Goal: Task Accomplishment & Management: Manage account settings

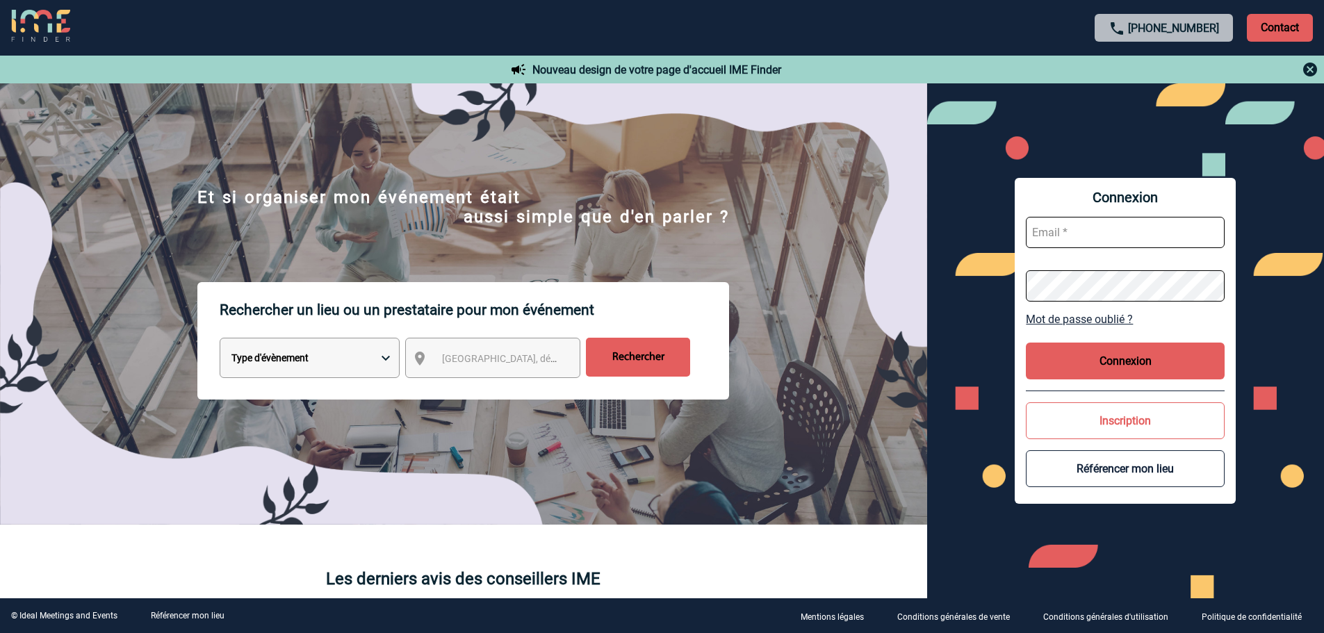
type input "partenariats@ime-groupe.com"
click at [1102, 342] on div "Connexion partenariats@ime-groupe.com Mot de passe oublié ? Connexion Inscripti…" at bounding box center [1125, 341] width 221 height 326
click at [1102, 359] on button "Connexion" at bounding box center [1125, 361] width 199 height 37
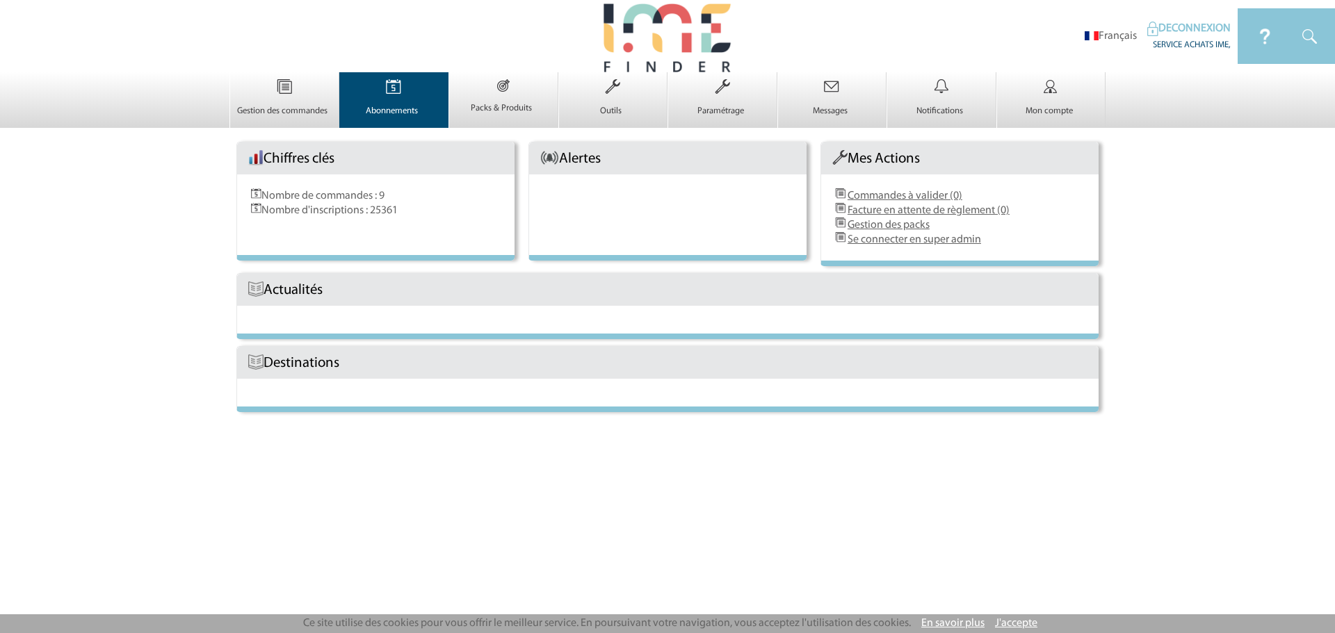
click at [412, 111] on p "Abonnements" at bounding box center [392, 111] width 105 height 11
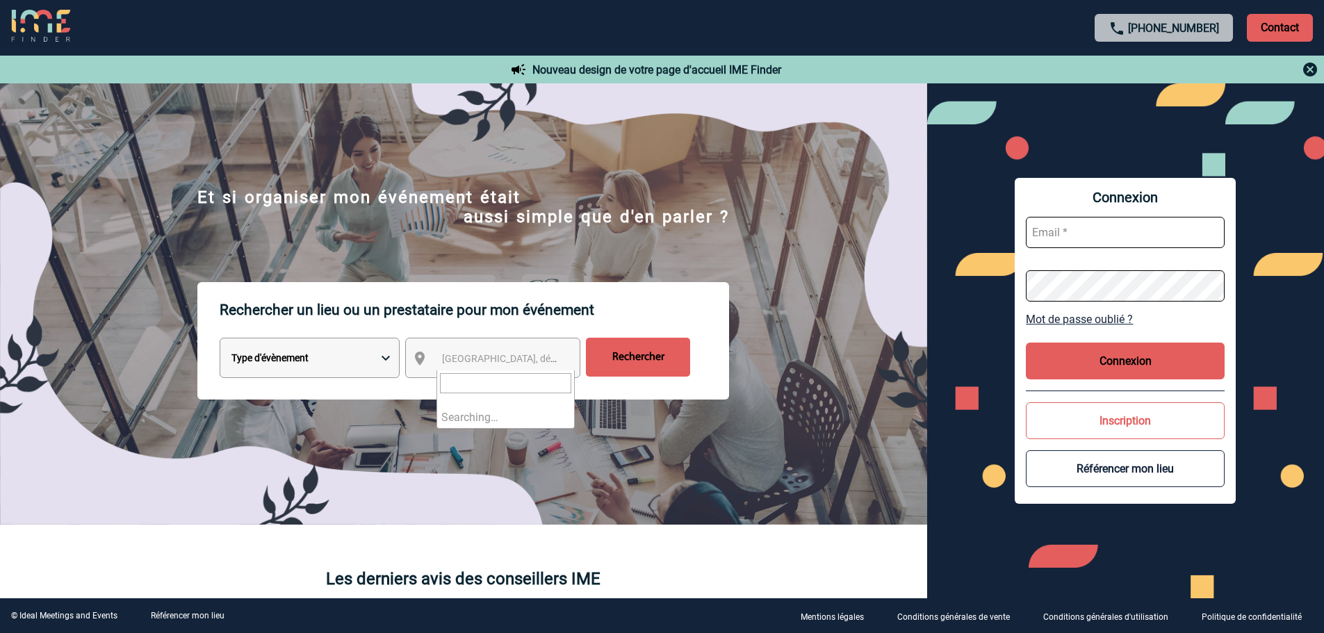
click at [489, 363] on span "Ville, département, région..." at bounding box center [538, 358] width 193 height 11
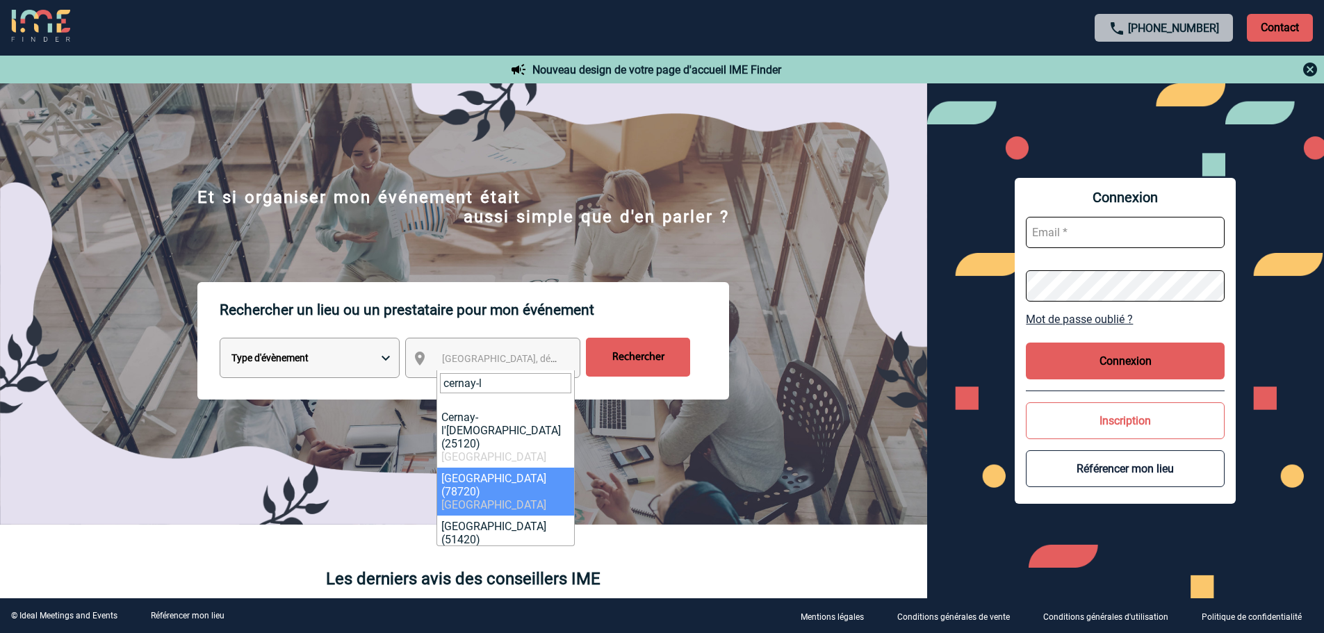
type input "cernay-l"
select select "823"
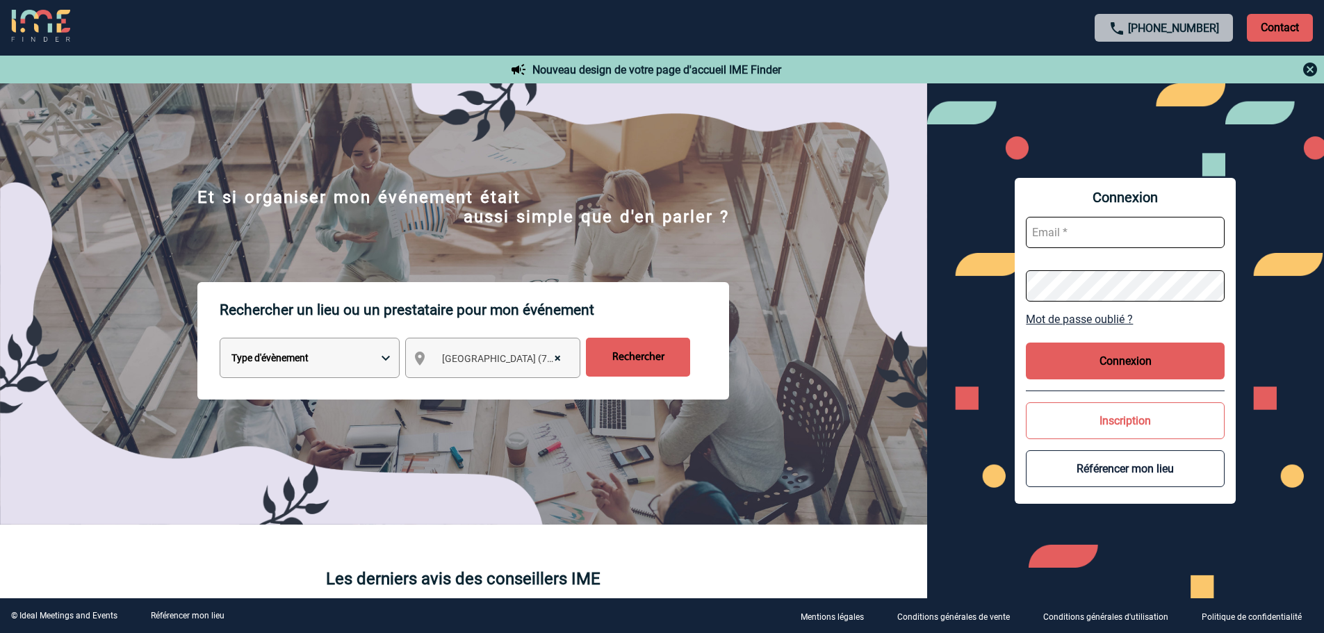
click at [624, 369] on input "Rechercher" at bounding box center [638, 357] width 104 height 39
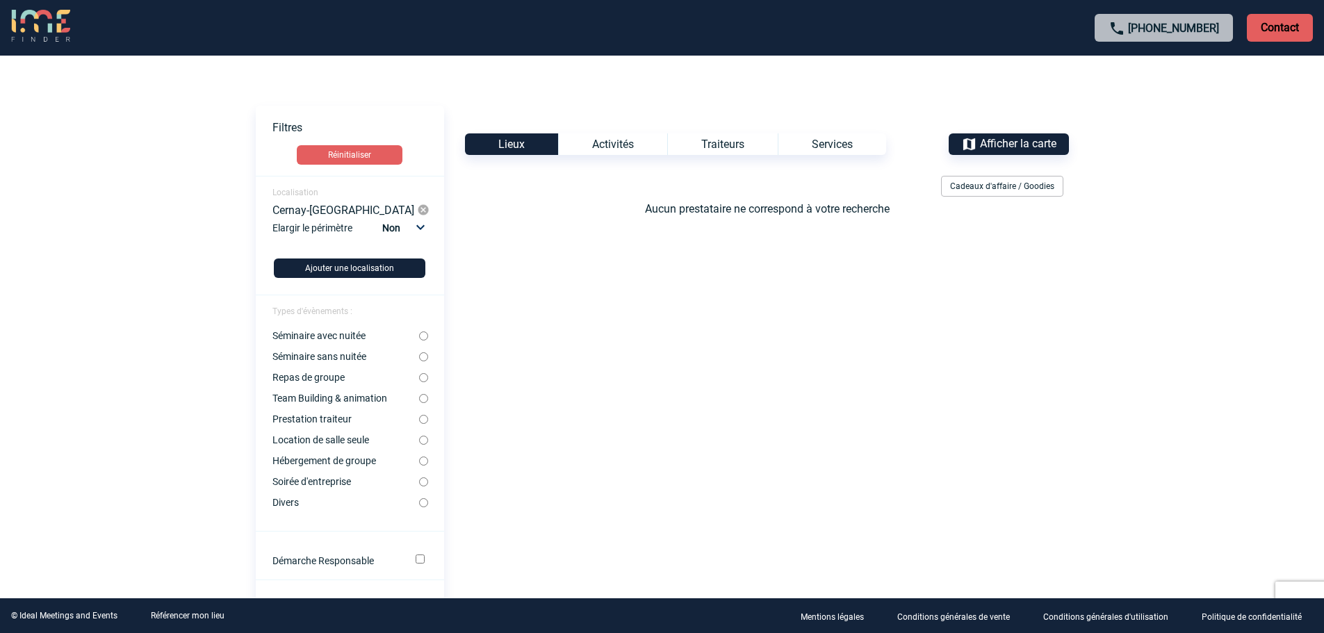
click at [398, 230] on select "Non 10km 20km 50km" at bounding box center [402, 228] width 47 height 18
select select "10"
click at [382, 219] on select "Non 10km 20km 50km" at bounding box center [402, 228] width 47 height 18
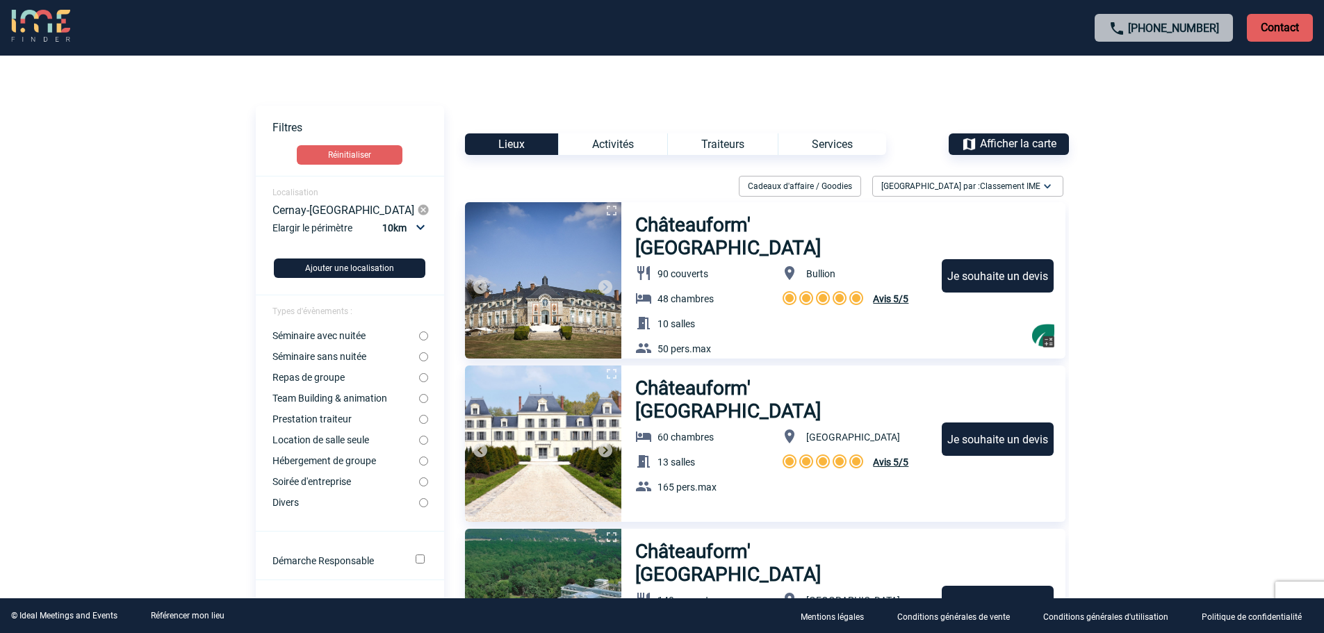
click at [1003, 140] on span "Afficher la carte" at bounding box center [1018, 143] width 76 height 13
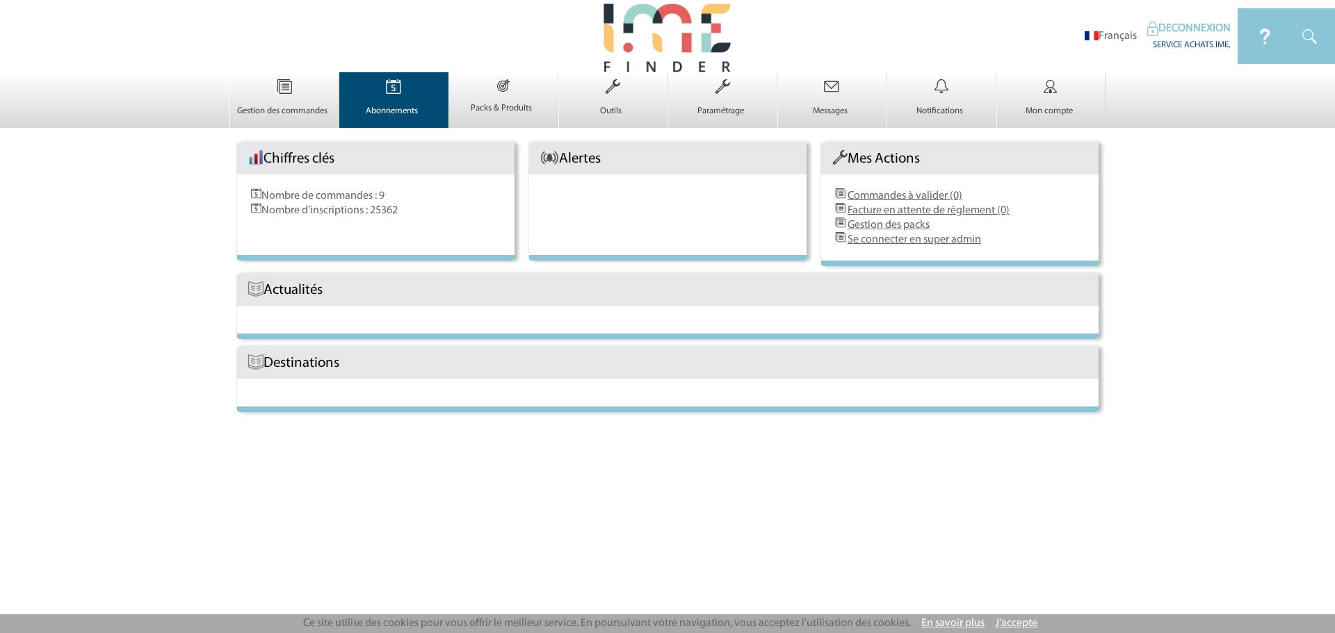
click at [396, 96] on img at bounding box center [393, 86] width 57 height 29
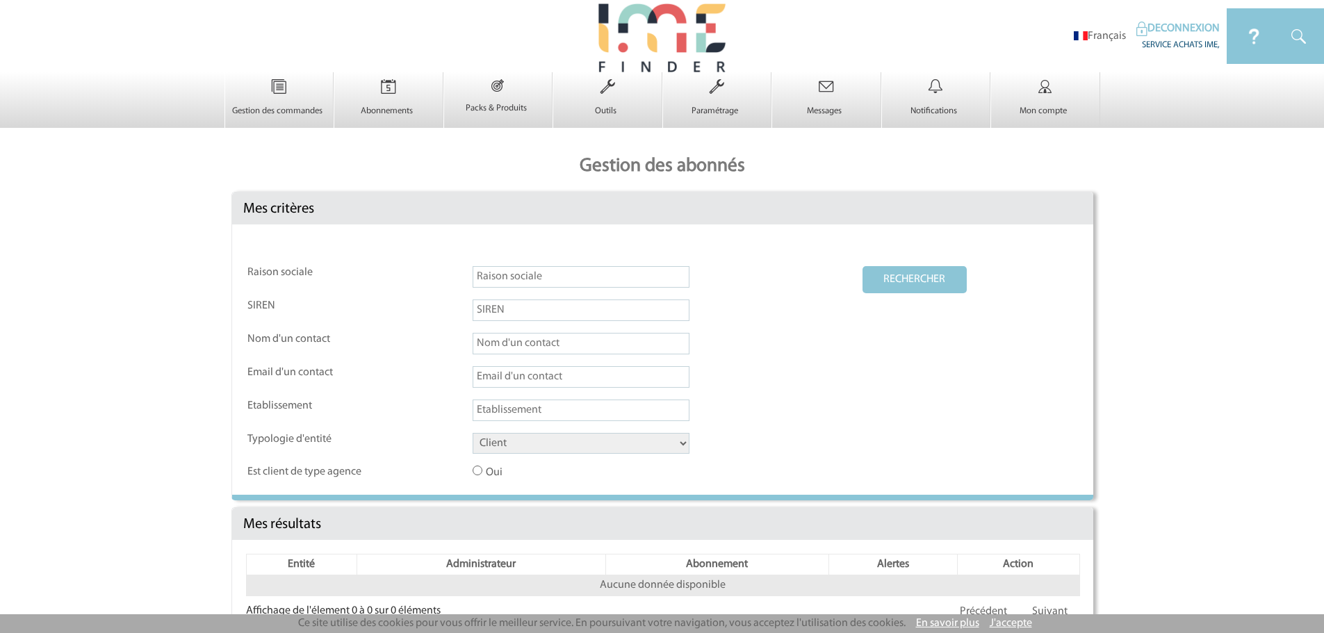
click at [518, 288] on input "text" at bounding box center [581, 277] width 217 height 22
type input "marmagne"
click at [524, 450] on select "Client Fournisseur Agence Promoteur Genius Backoffice" at bounding box center [581, 443] width 217 height 21
select select "FOURNISSEUR"
click at [473, 434] on select "Client Fournisseur Agence Promoteur Genius Backoffice" at bounding box center [581, 443] width 217 height 21
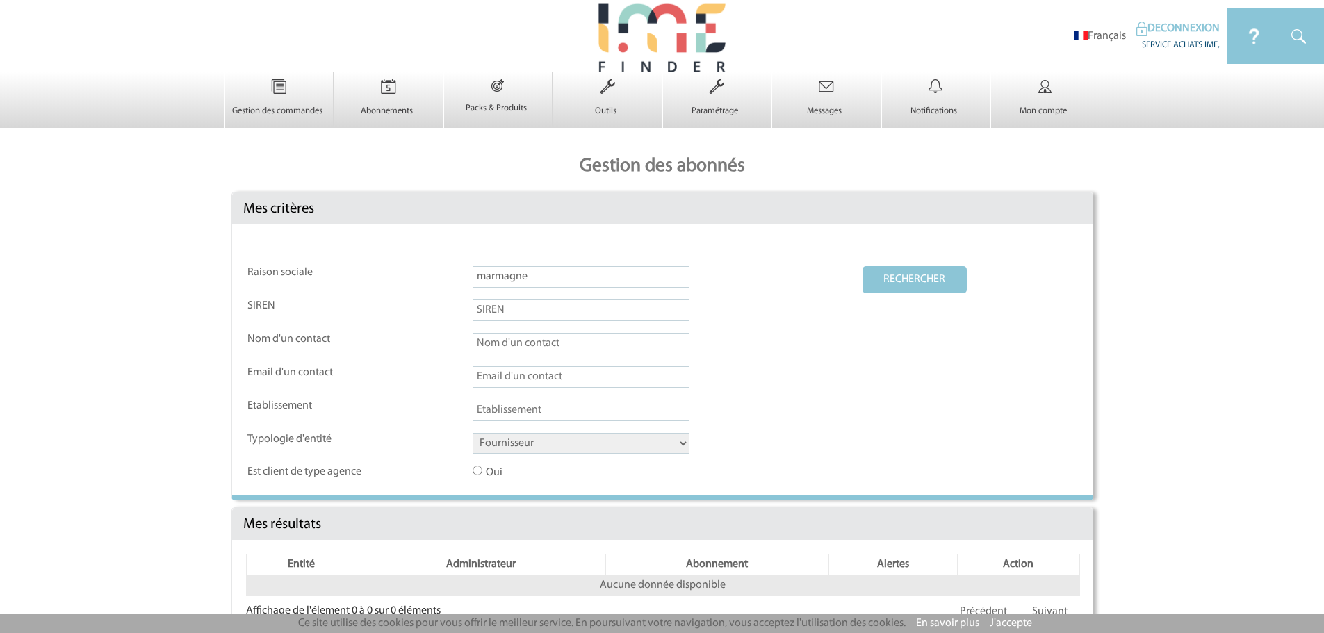
click at [922, 277] on button "RECHERCHER" at bounding box center [915, 279] width 104 height 27
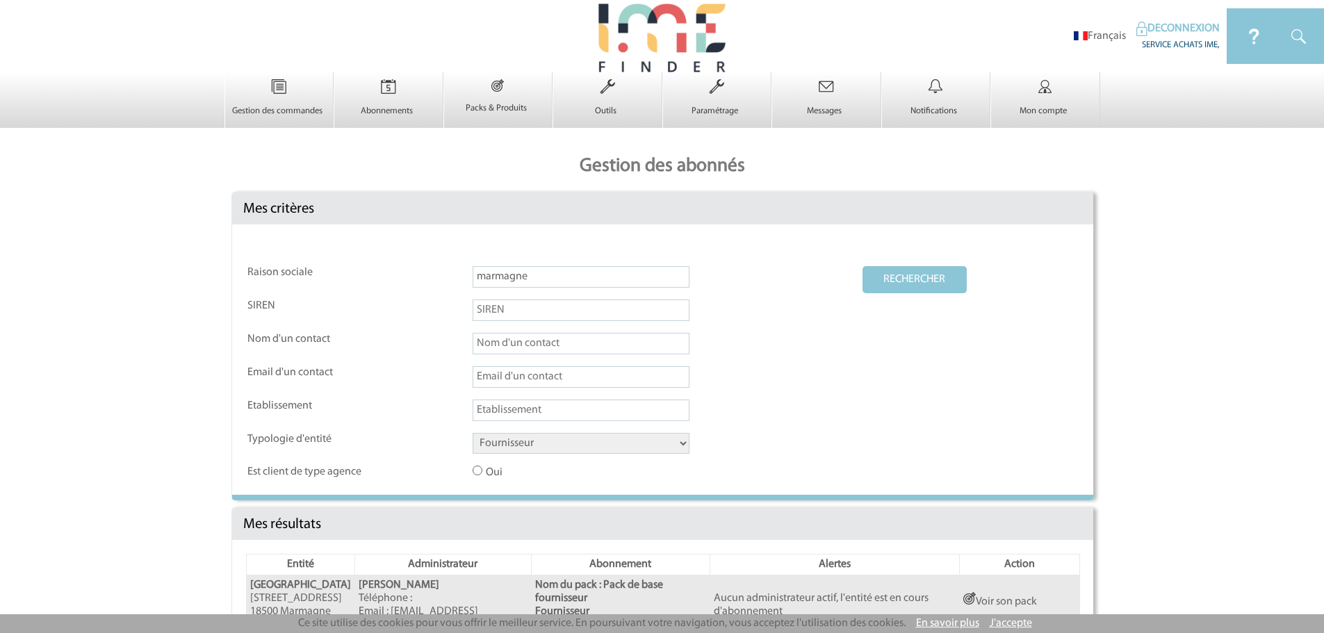
drag, startPoint x: 884, startPoint y: 418, endPoint x: 810, endPoint y: 437, distance: 76.2
click at [810, 437] on td "Client Fournisseur Agence Promoteur Genius Backoffice" at bounding box center [667, 448] width 389 height 31
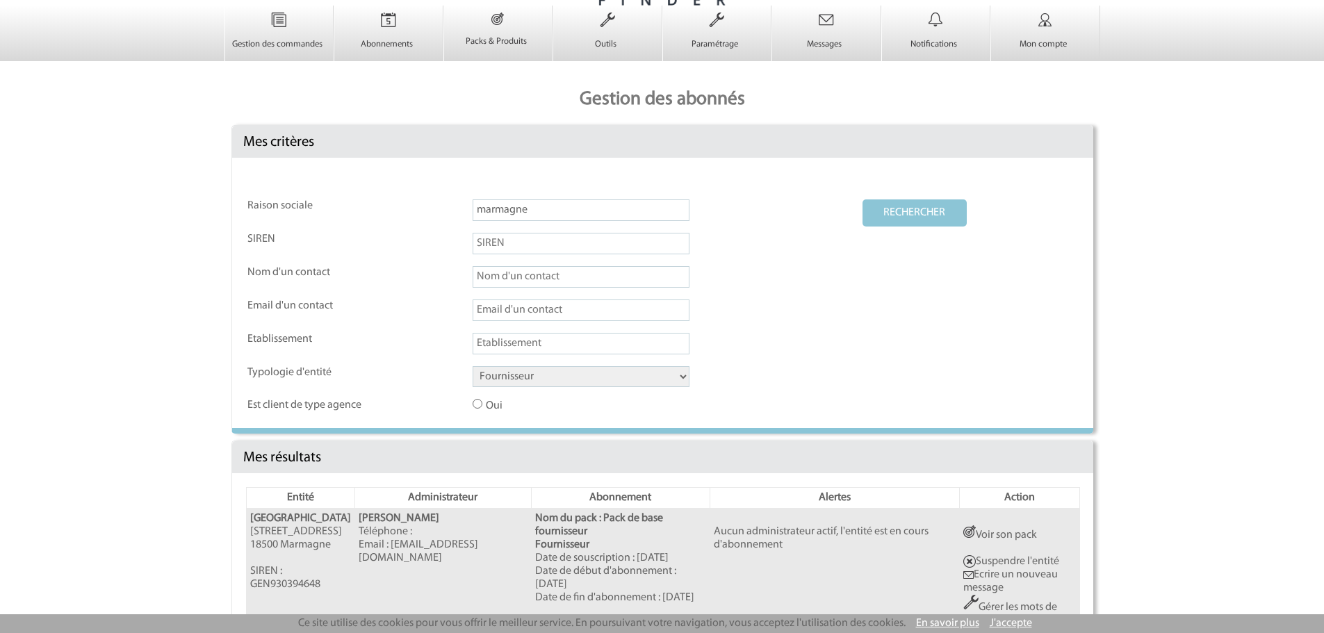
scroll to position [189, 0]
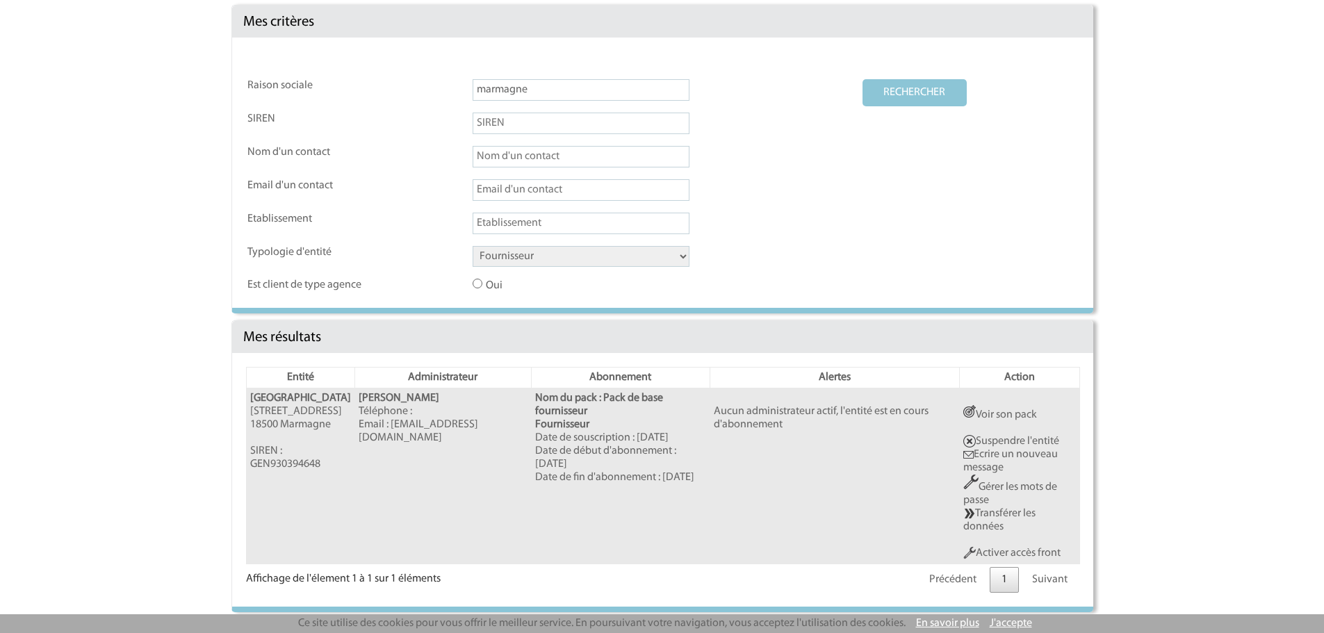
click at [1025, 554] on link "Activer accès front" at bounding box center [1011, 553] width 97 height 11
